Goal: Book appointment/travel/reservation

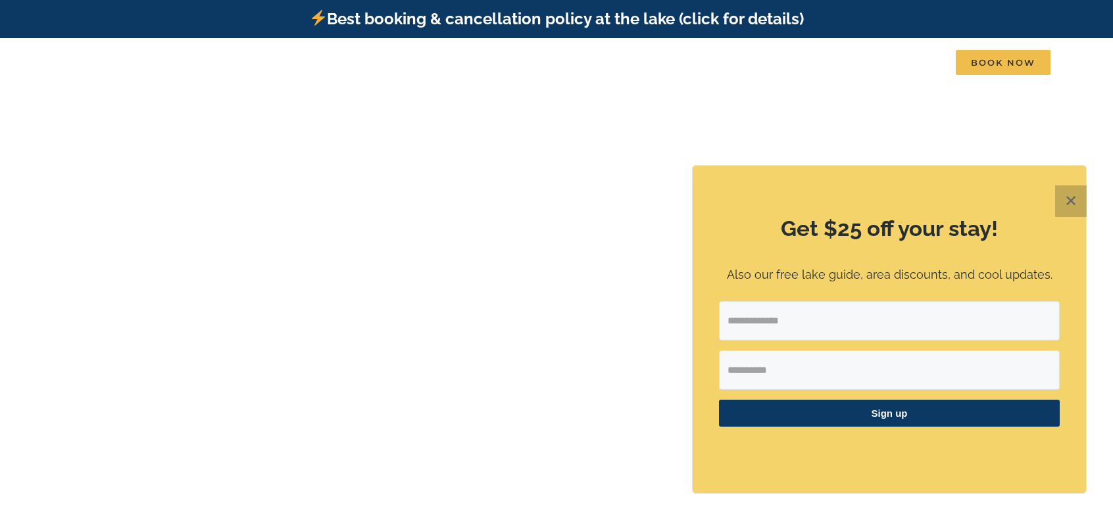
click at [1076, 201] on button "✕" at bounding box center [1071, 202] width 32 height 32
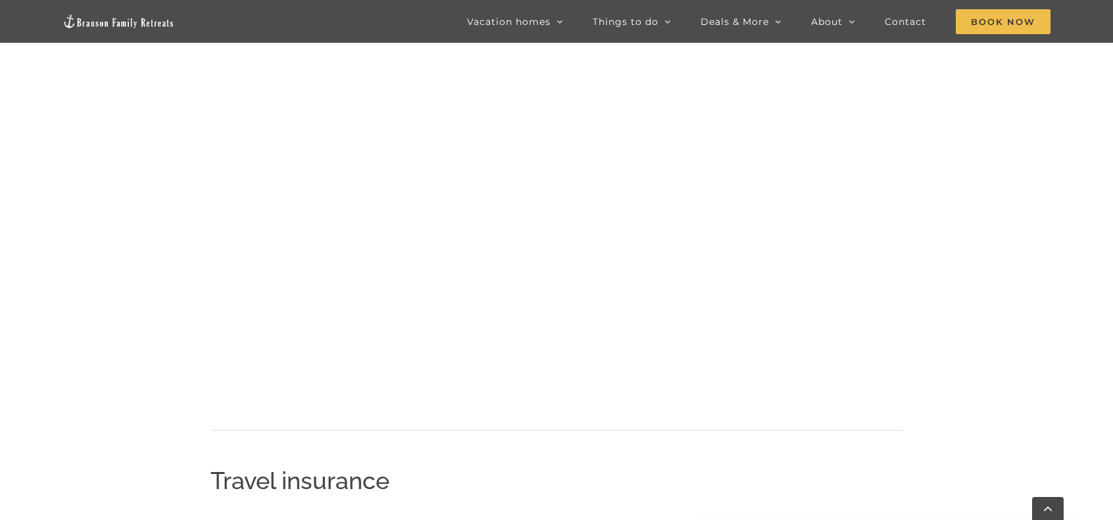
scroll to position [652, 0]
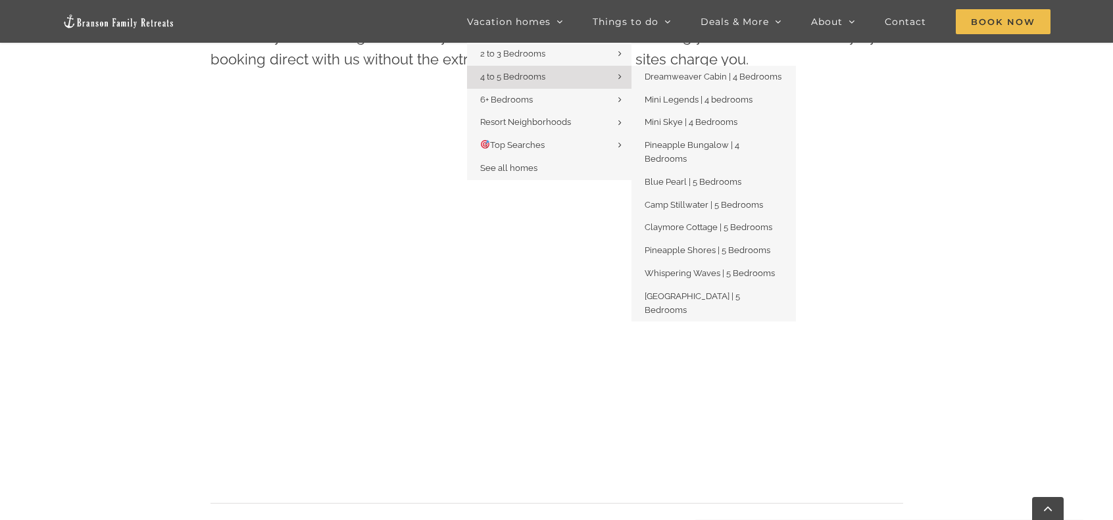
click at [569, 72] on link "4 to 5 Bedrooms" at bounding box center [549, 77] width 164 height 23
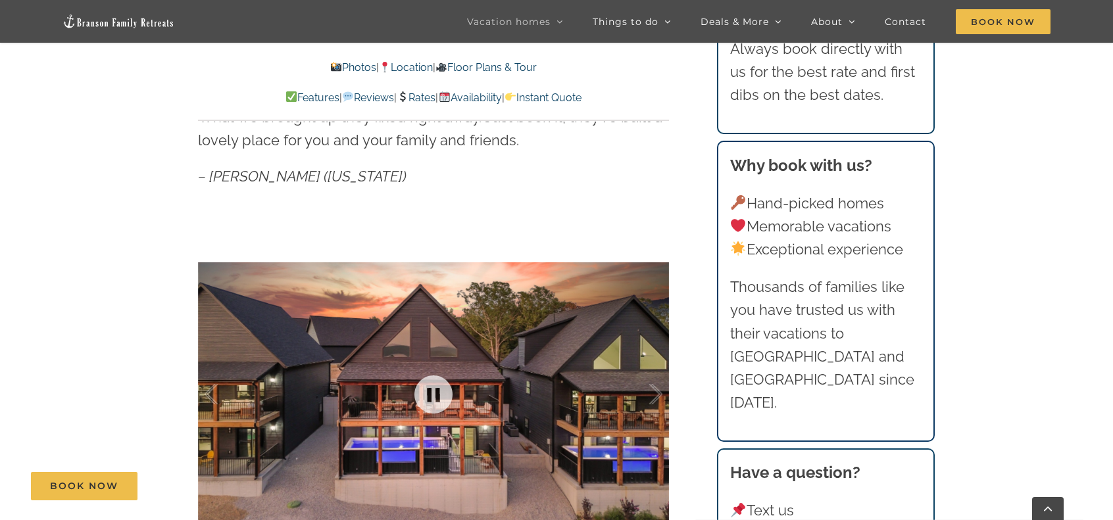
scroll to position [987, 0]
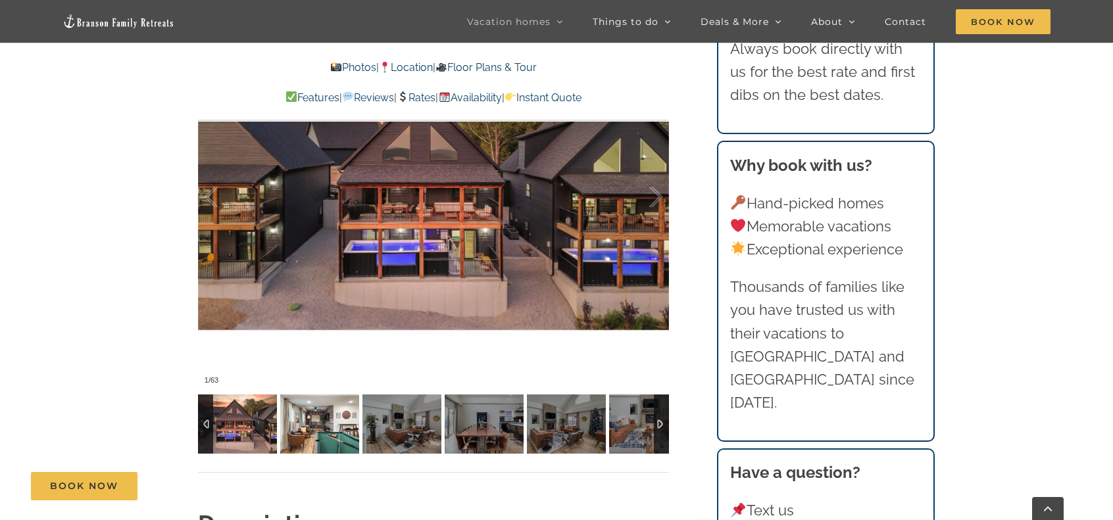
click at [345, 424] on img at bounding box center [319, 424] width 79 height 59
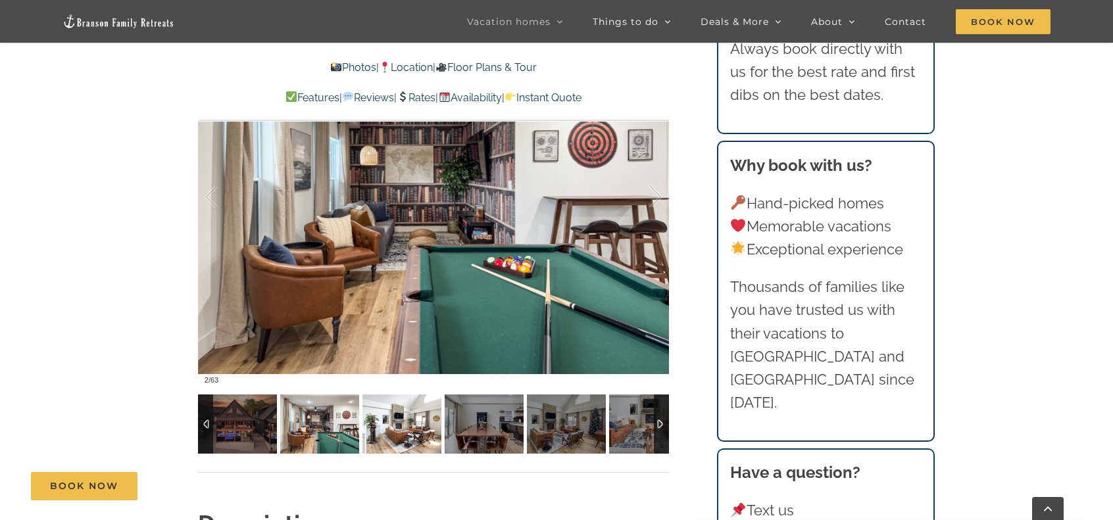
click at [374, 426] on img at bounding box center [402, 424] width 79 height 59
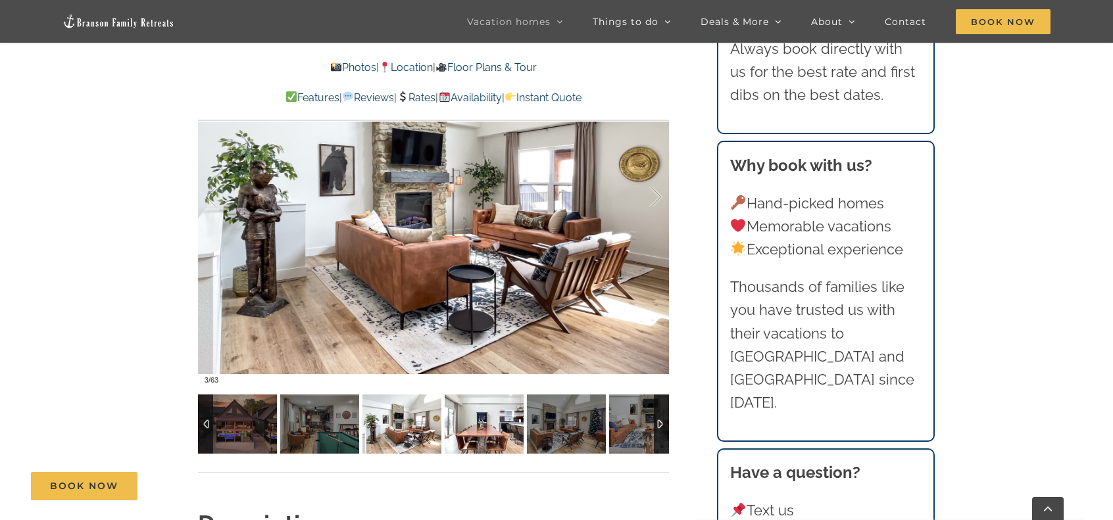
click at [474, 423] on img at bounding box center [484, 424] width 79 height 59
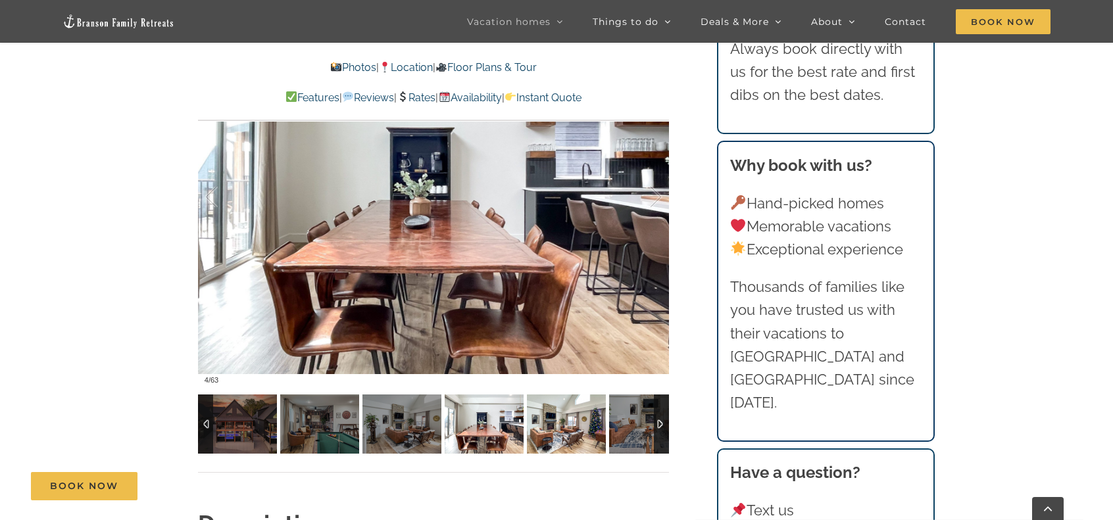
click at [561, 426] on img at bounding box center [566, 424] width 79 height 59
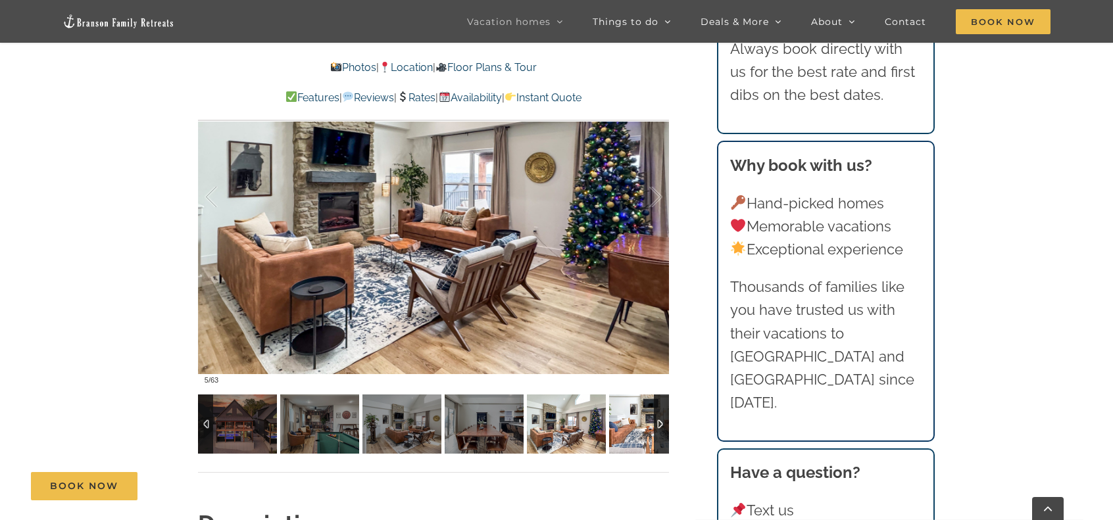
click at [637, 424] on img at bounding box center [648, 424] width 79 height 59
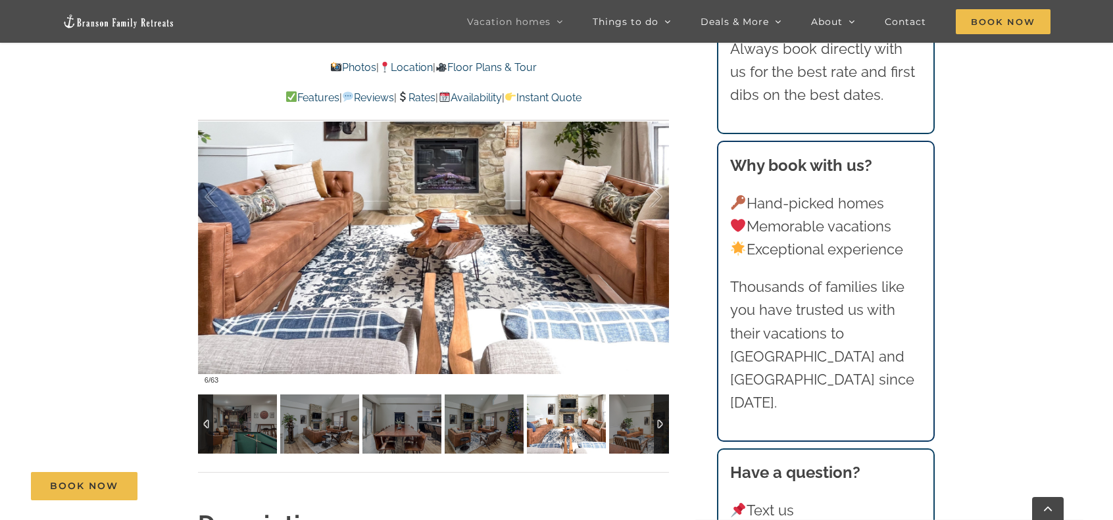
click at [665, 424] on div at bounding box center [661, 424] width 15 height 59
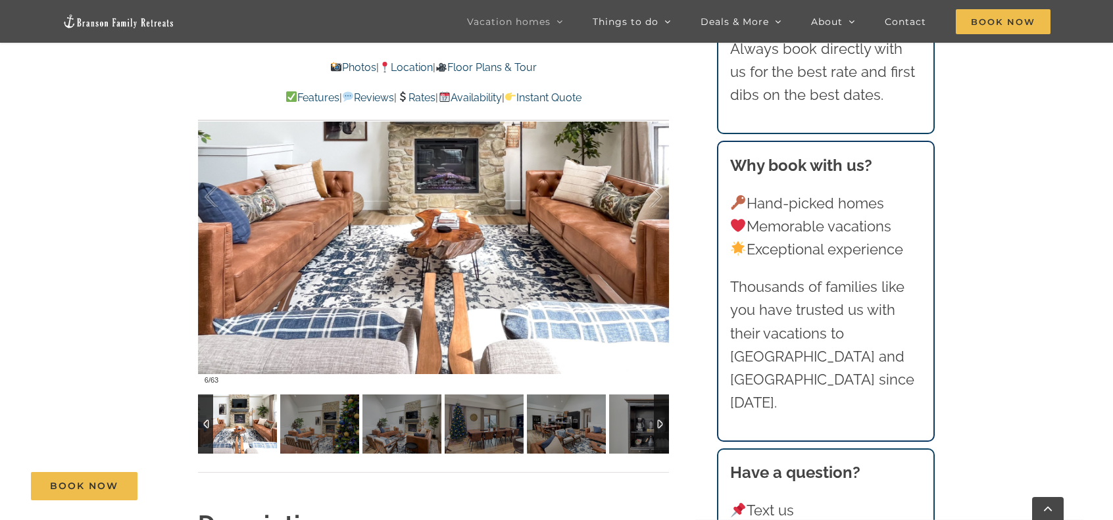
click at [663, 425] on div at bounding box center [661, 424] width 15 height 59
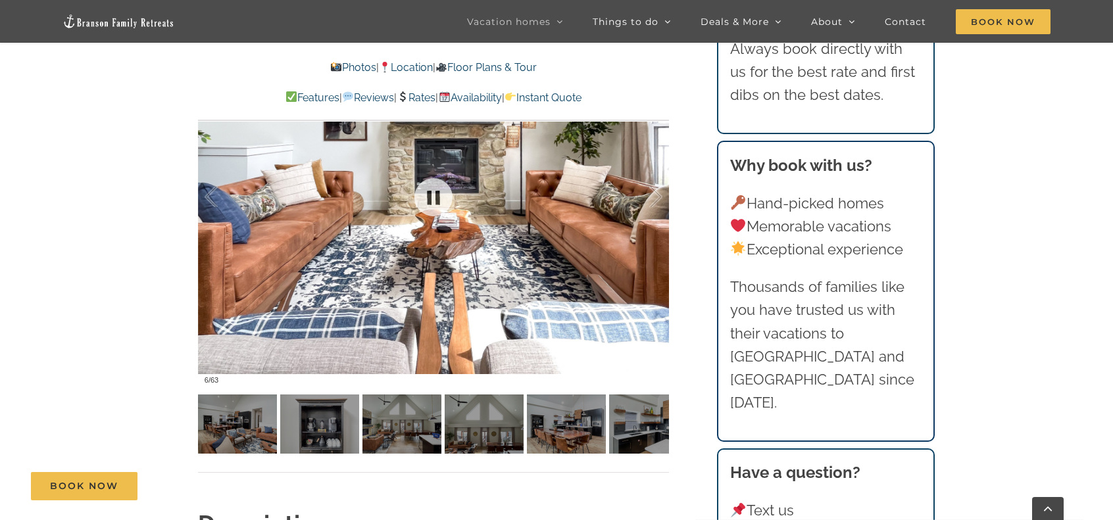
click at [482, 239] on div at bounding box center [433, 197] width 471 height 387
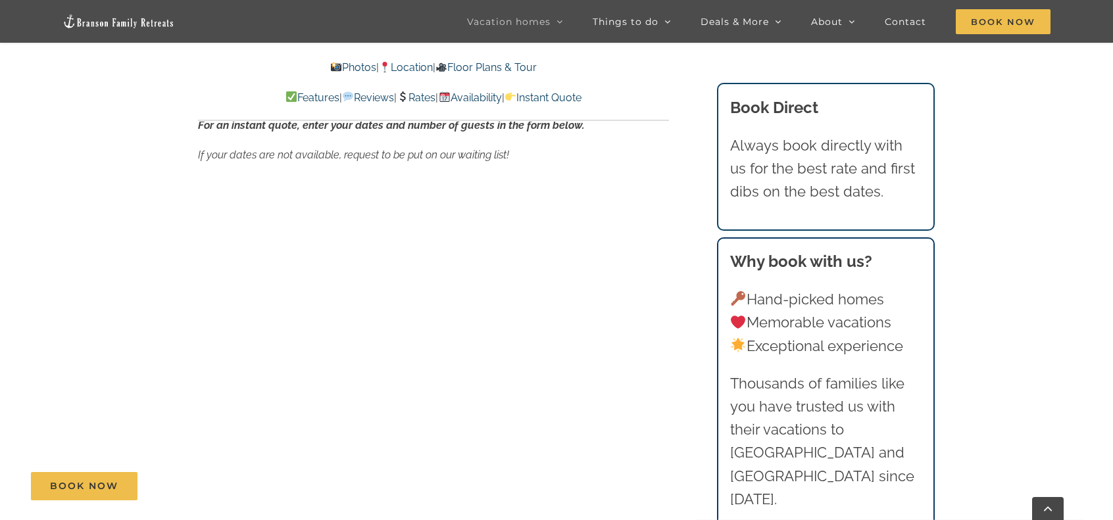
scroll to position [8640, 0]
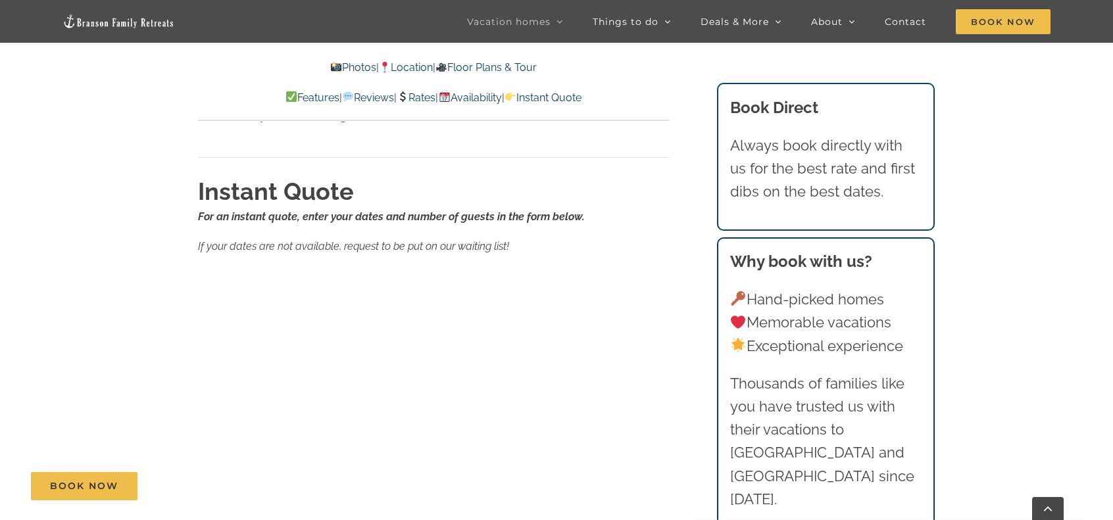
click at [415, 96] on link "Rates" at bounding box center [416, 97] width 39 height 13
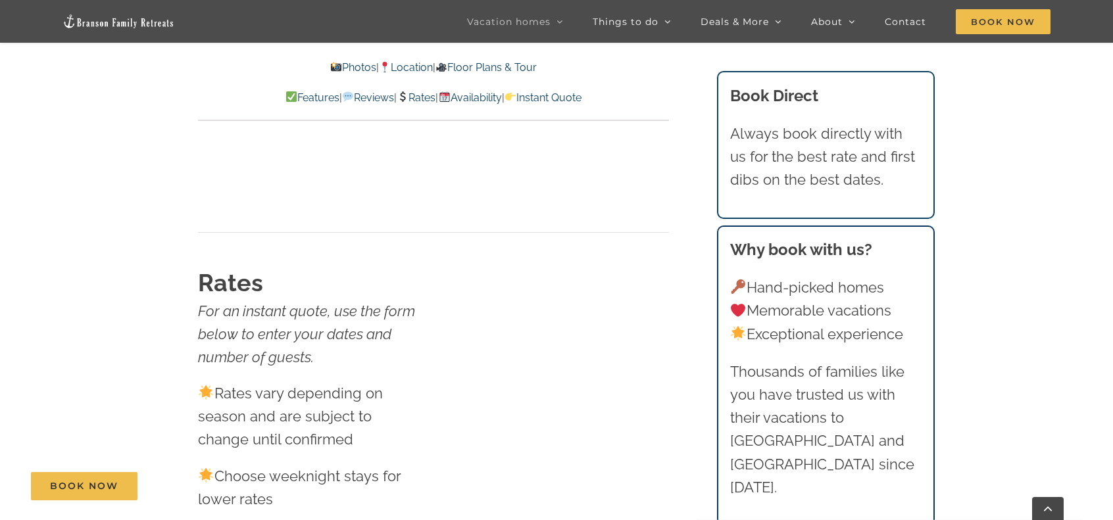
scroll to position [7964, 0]
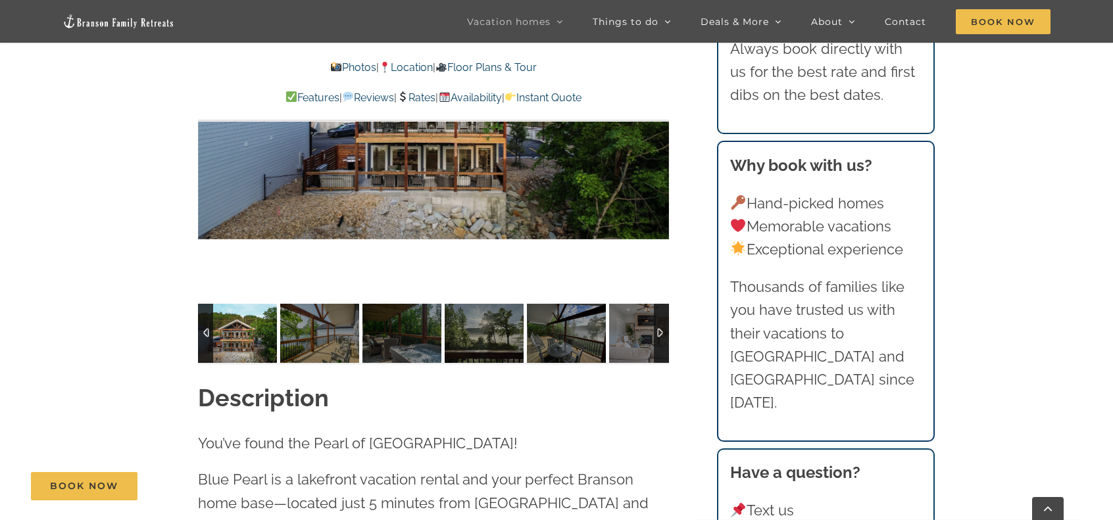
scroll to position [1053, 0]
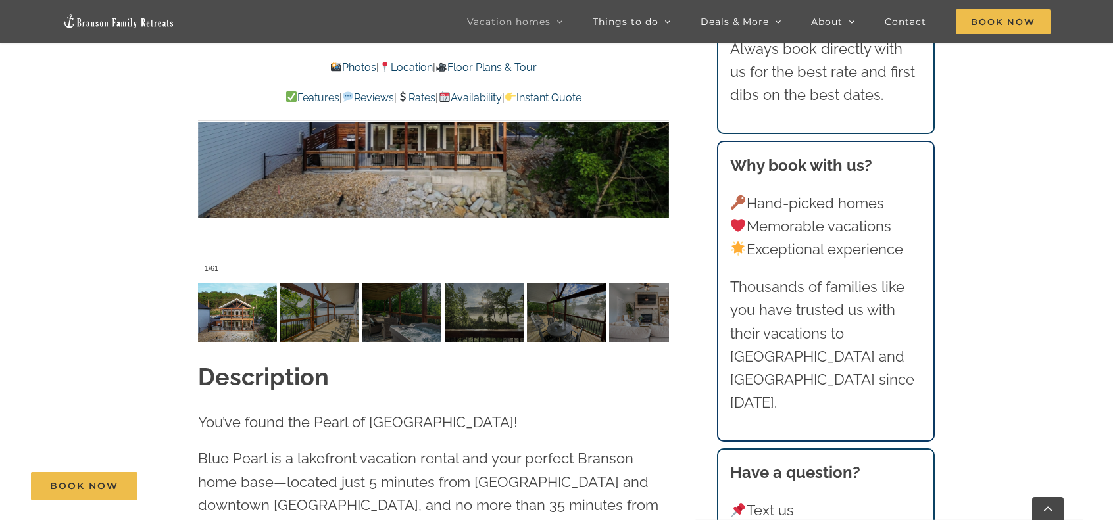
click at [449, 156] on div at bounding box center [433, 85] width 471 height 387
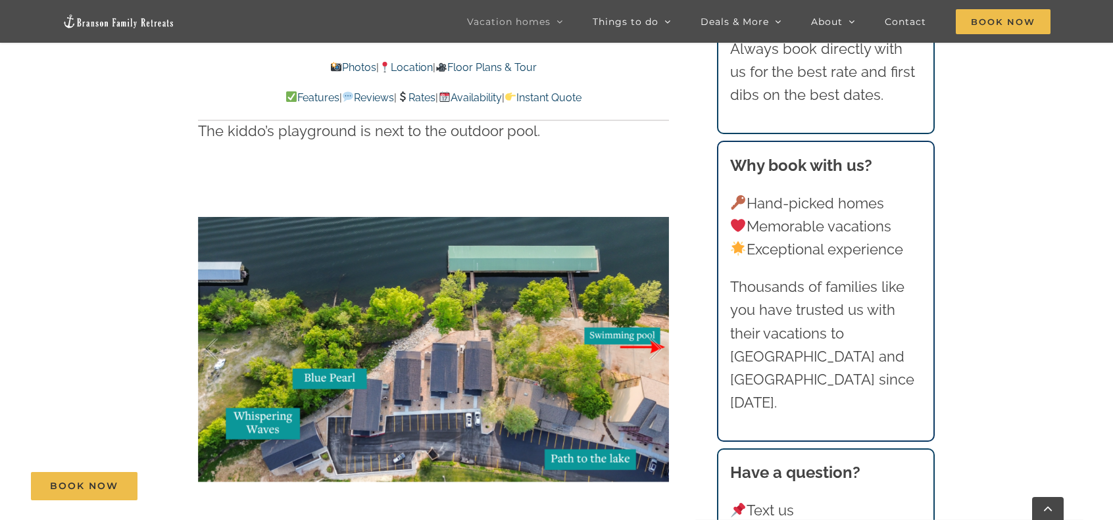
scroll to position [2895, 0]
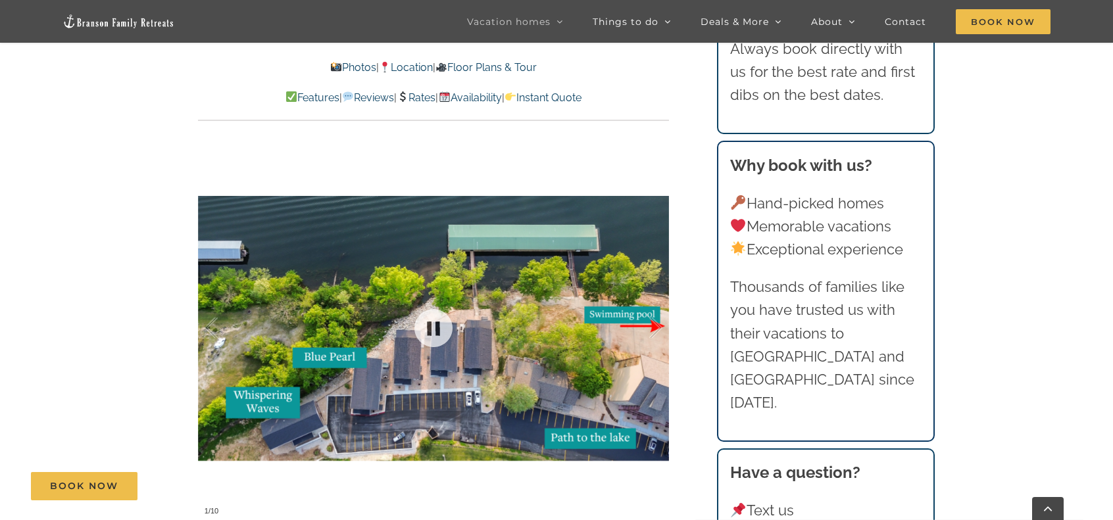
click at [505, 284] on div at bounding box center [433, 328] width 471 height 387
click at [431, 307] on link at bounding box center [433, 328] width 53 height 53
click at [432, 310] on link at bounding box center [433, 328] width 53 height 53
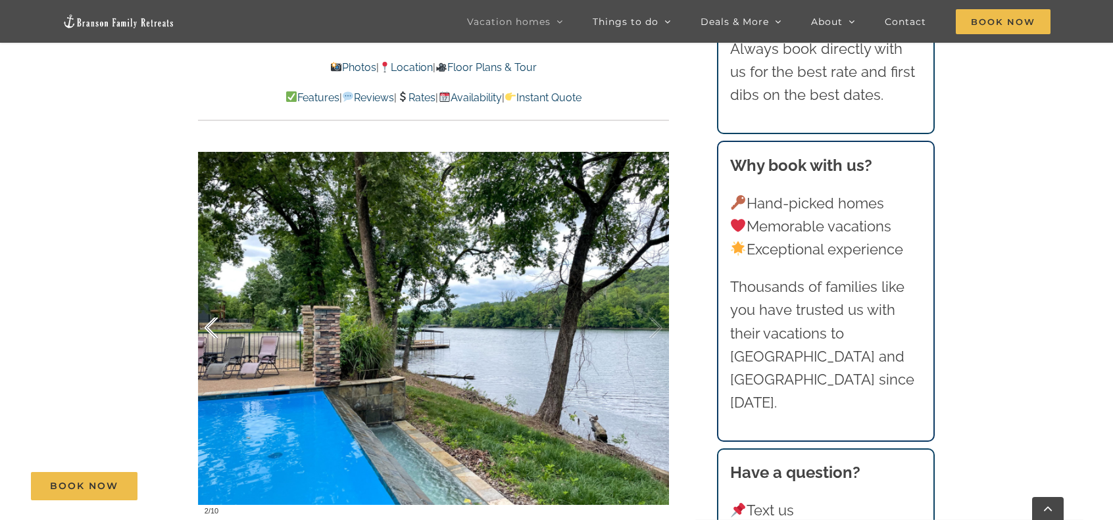
click at [206, 301] on div at bounding box center [225, 329] width 41 height 82
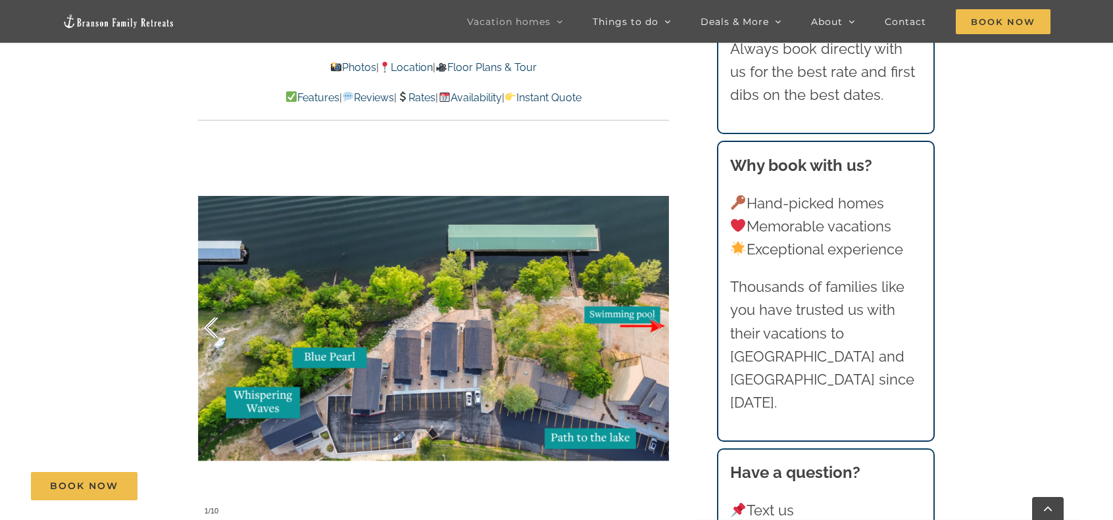
click at [207, 301] on div at bounding box center [225, 329] width 41 height 82
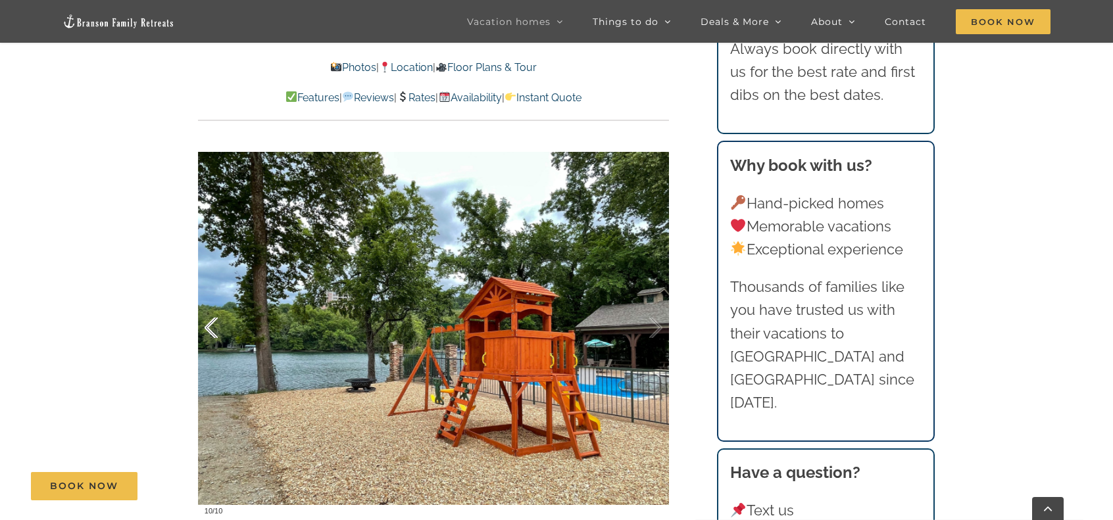
click at [218, 307] on div at bounding box center [225, 329] width 41 height 82
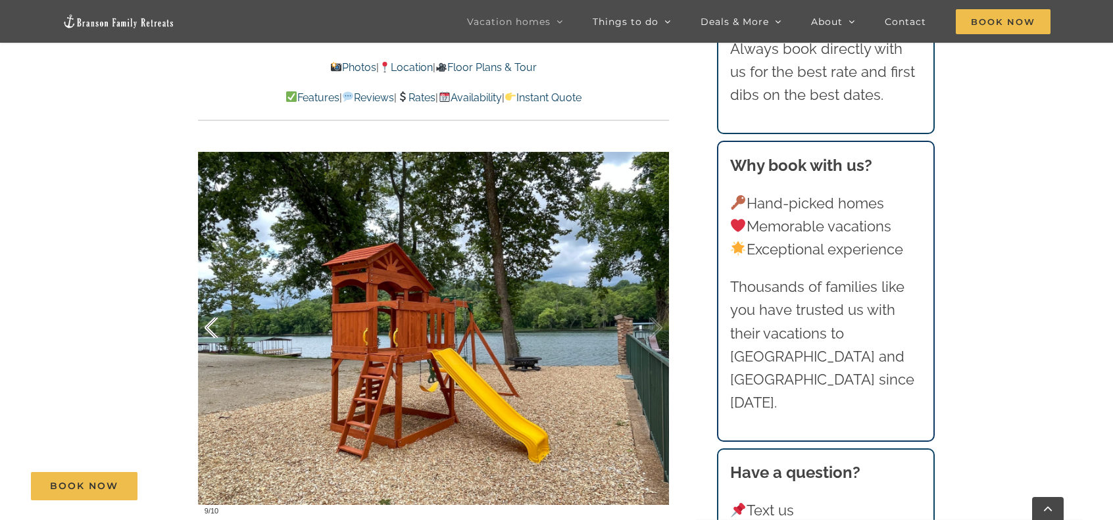
click at [218, 307] on div at bounding box center [225, 329] width 41 height 82
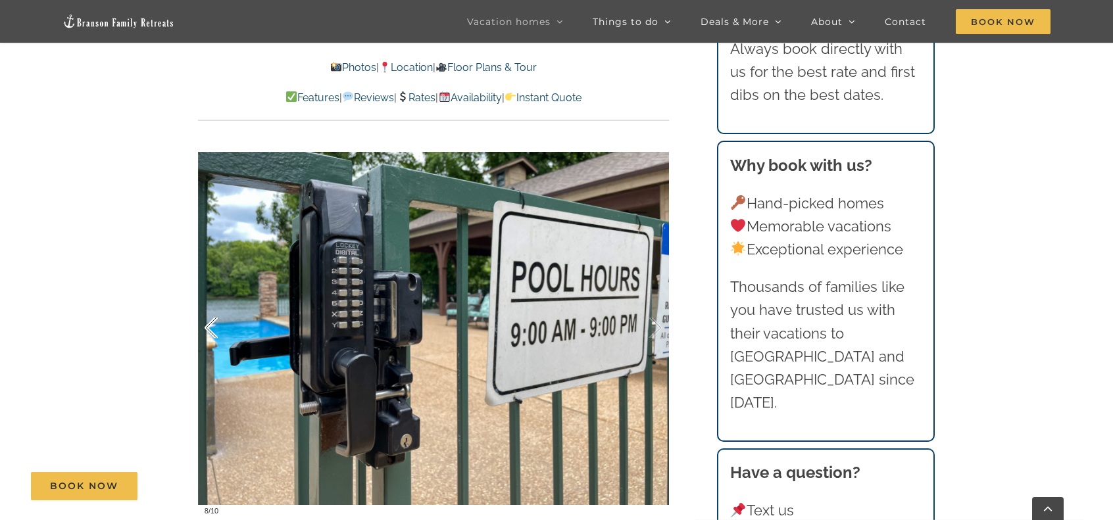
click at [218, 307] on div at bounding box center [225, 329] width 41 height 82
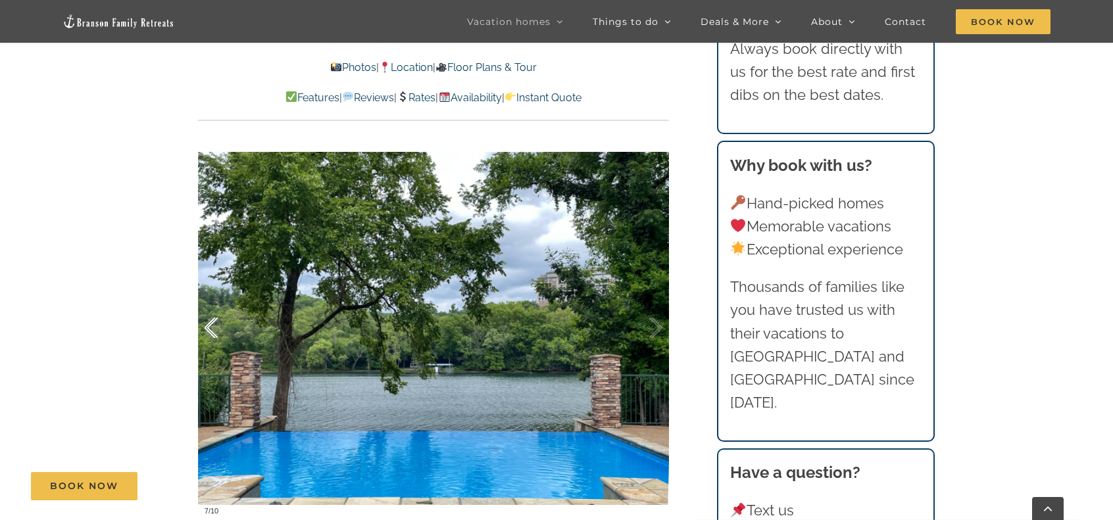
click at [209, 307] on div at bounding box center [225, 329] width 41 height 82
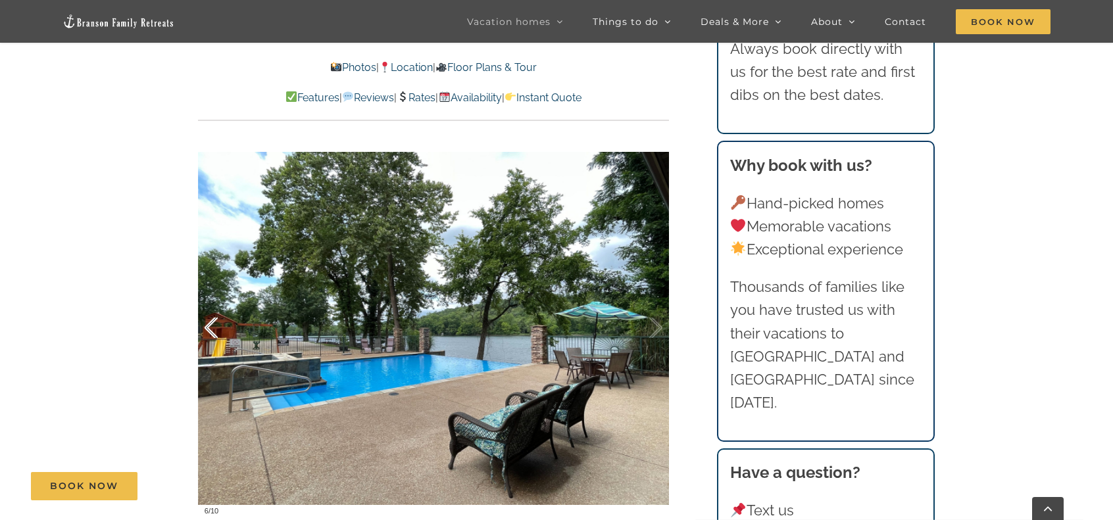
click at [209, 307] on div at bounding box center [225, 329] width 41 height 82
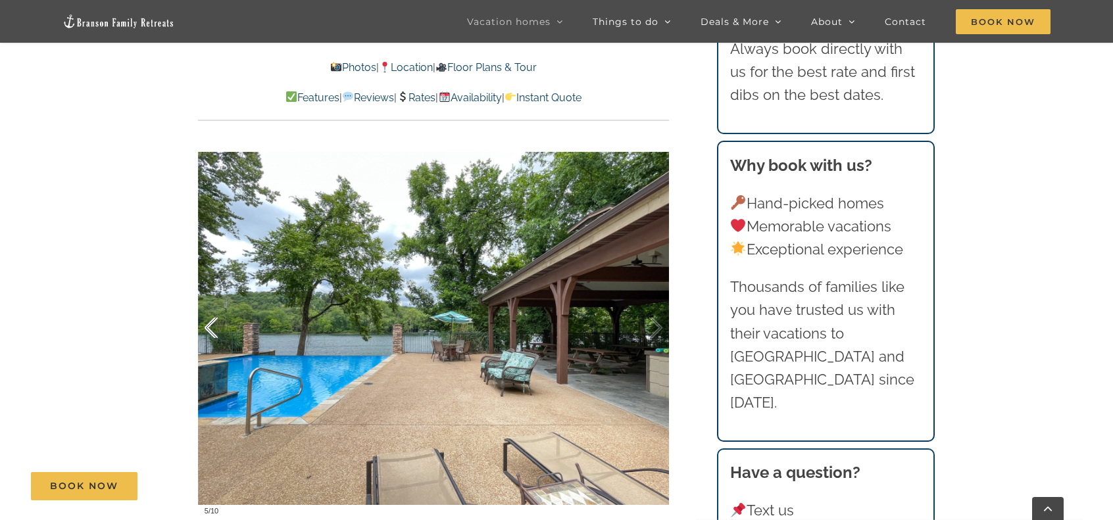
click at [209, 307] on div at bounding box center [225, 329] width 41 height 82
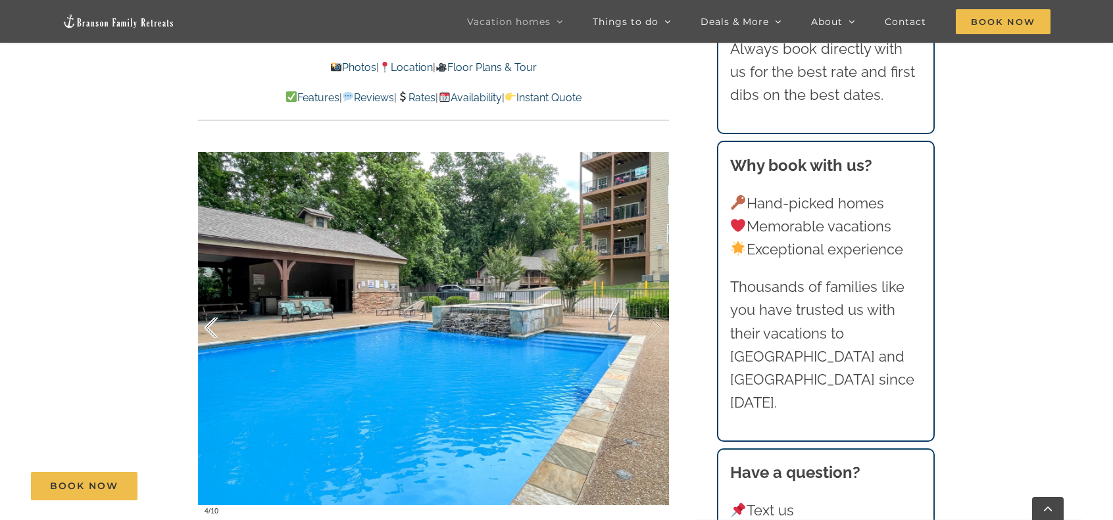
click at [209, 307] on div at bounding box center [225, 329] width 41 height 82
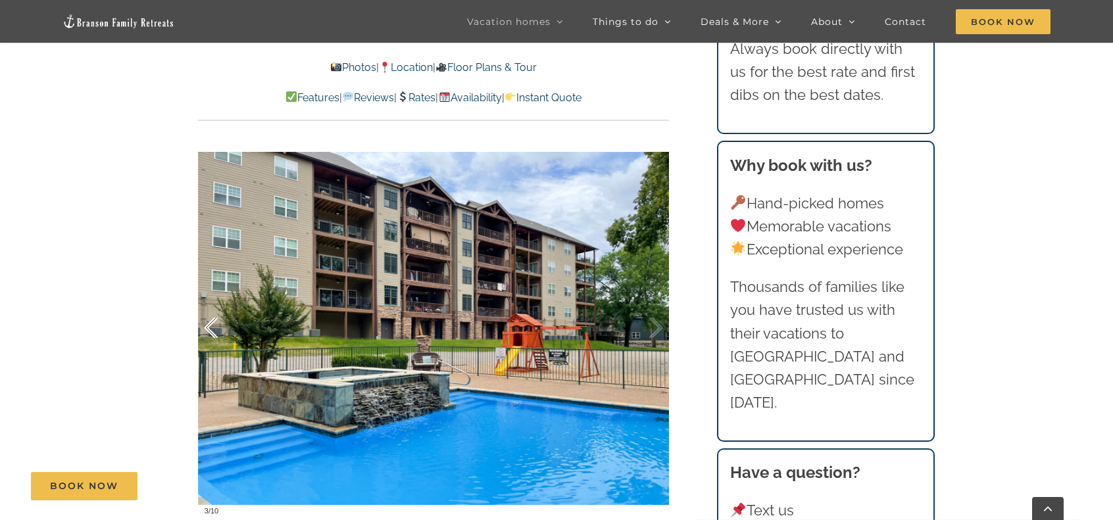
click at [209, 307] on div at bounding box center [225, 329] width 41 height 82
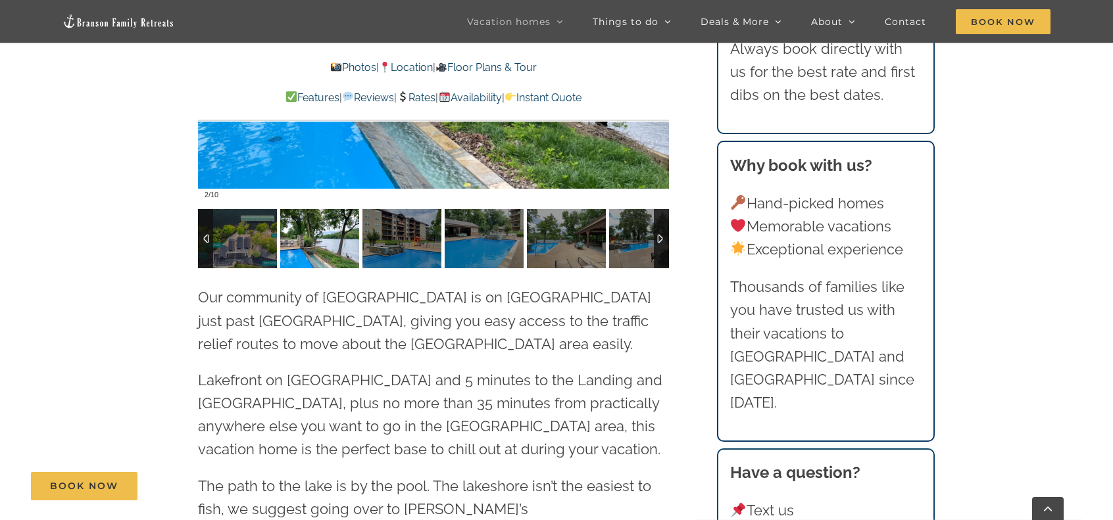
scroll to position [3224, 0]
